Goal: Ask a question

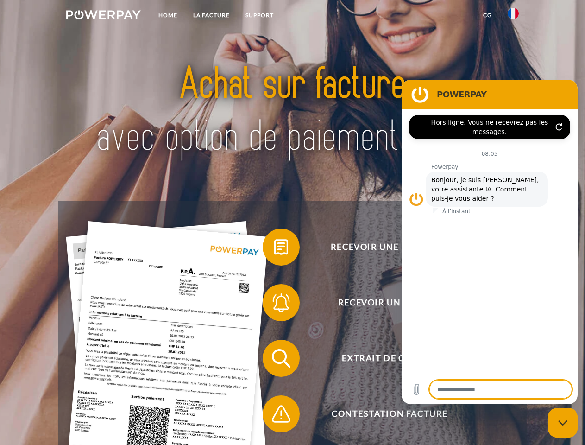
click at [103, 16] on img at bounding box center [103, 14] width 75 height 9
click at [513, 16] on img at bounding box center [513, 13] width 11 height 11
click at [487, 15] on link "CG" at bounding box center [487, 15] width 25 height 17
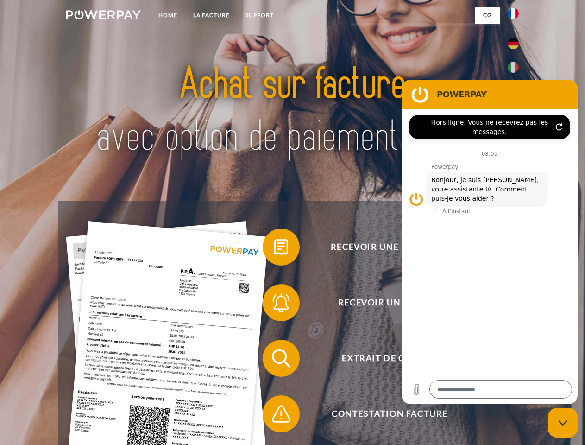
click at [274, 249] on span at bounding box center [267, 247] width 46 height 46
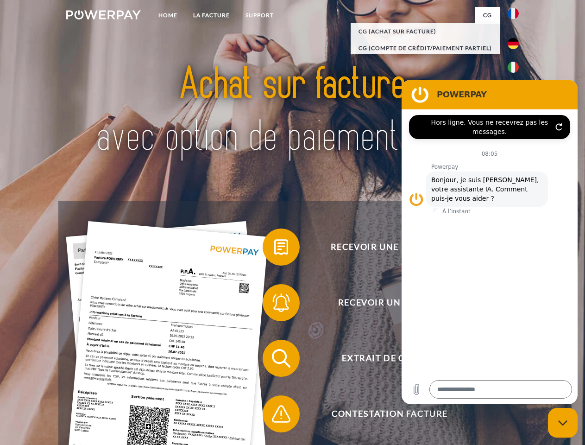
click at [274, 304] on div "Recevoir une facture ? Recevoir un rappel? Extrait de compte retour" at bounding box center [292, 386] width 468 height 371
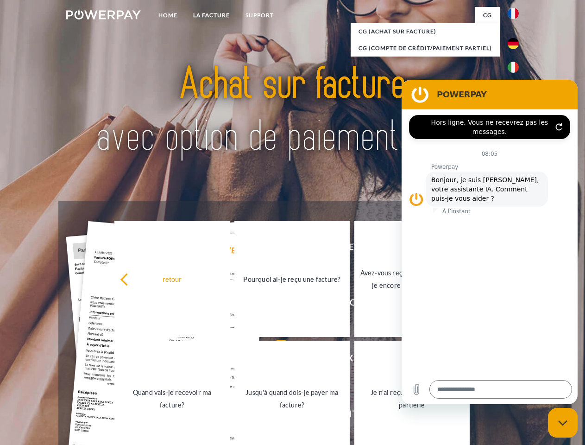
click at [274, 360] on link "Jusqu'à quand dois-je payer ma facture?" at bounding box center [291, 398] width 115 height 116
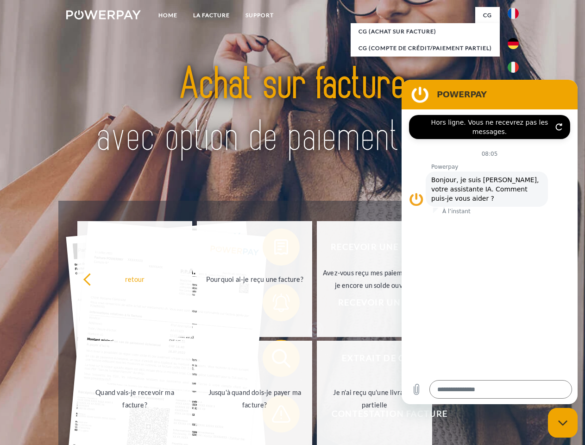
click at [274, 415] on span at bounding box center [267, 413] width 46 height 46
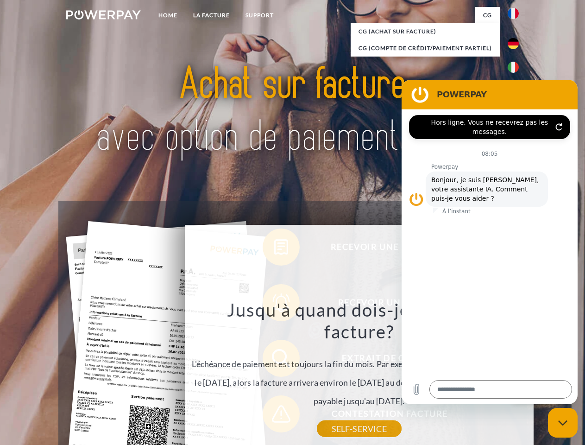
click at [563, 422] on icon "Fermer la fenêtre de messagerie" at bounding box center [563, 423] width 10 height 6
type textarea "*"
